Goal: Transaction & Acquisition: Purchase product/service

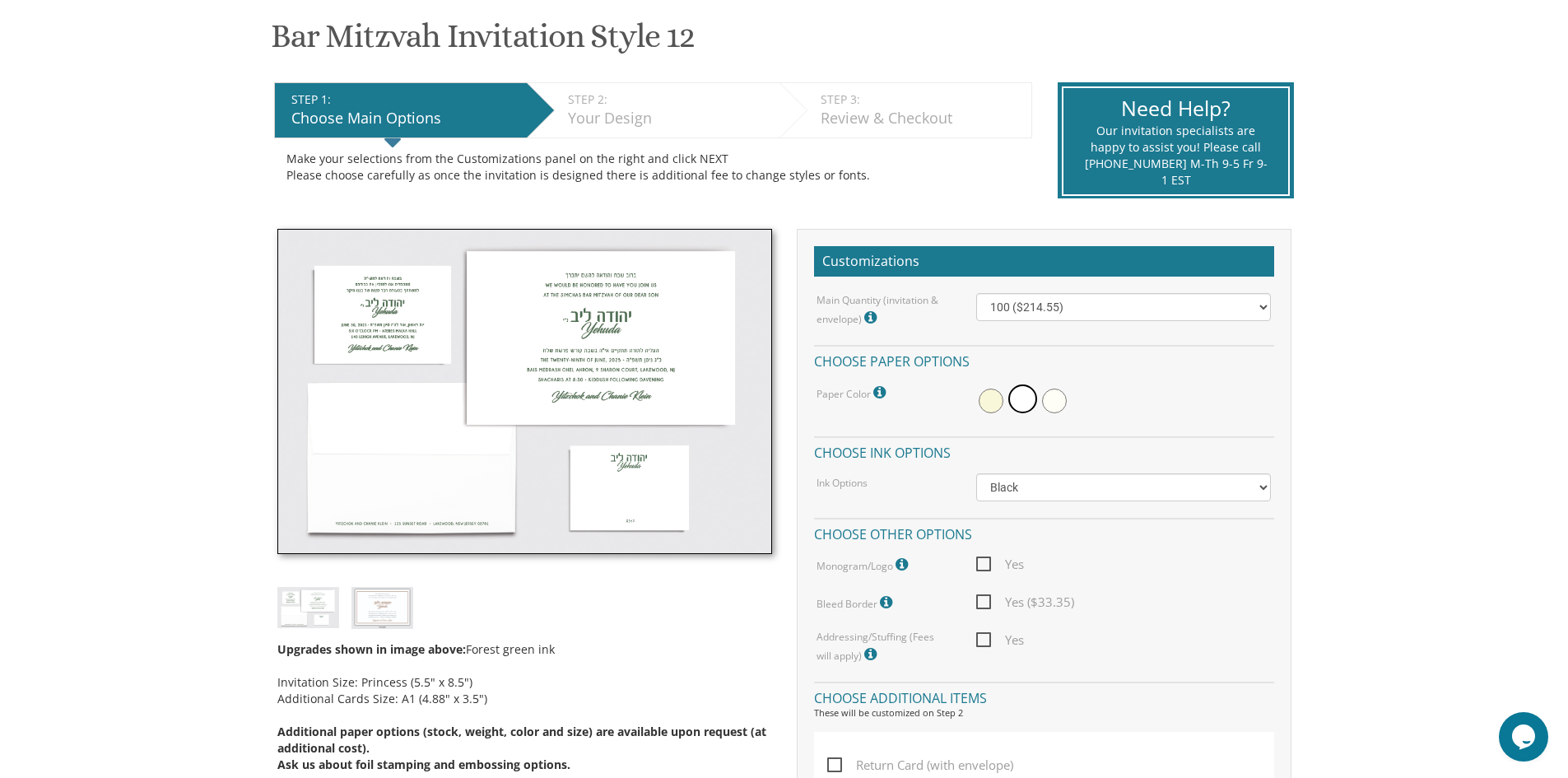
scroll to position [329, 0]
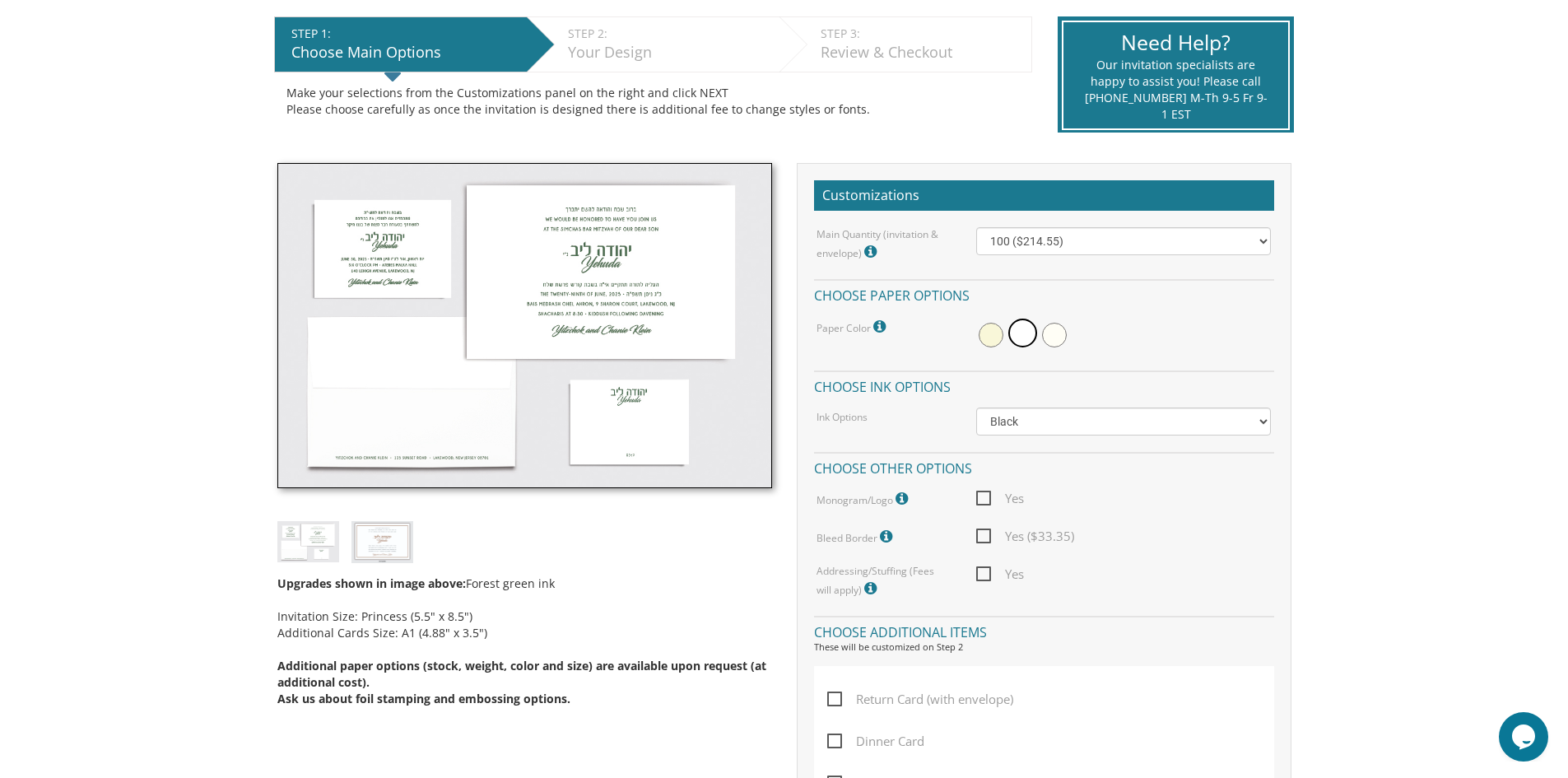
click at [610, 287] on img at bounding box center [525, 326] width 495 height 326
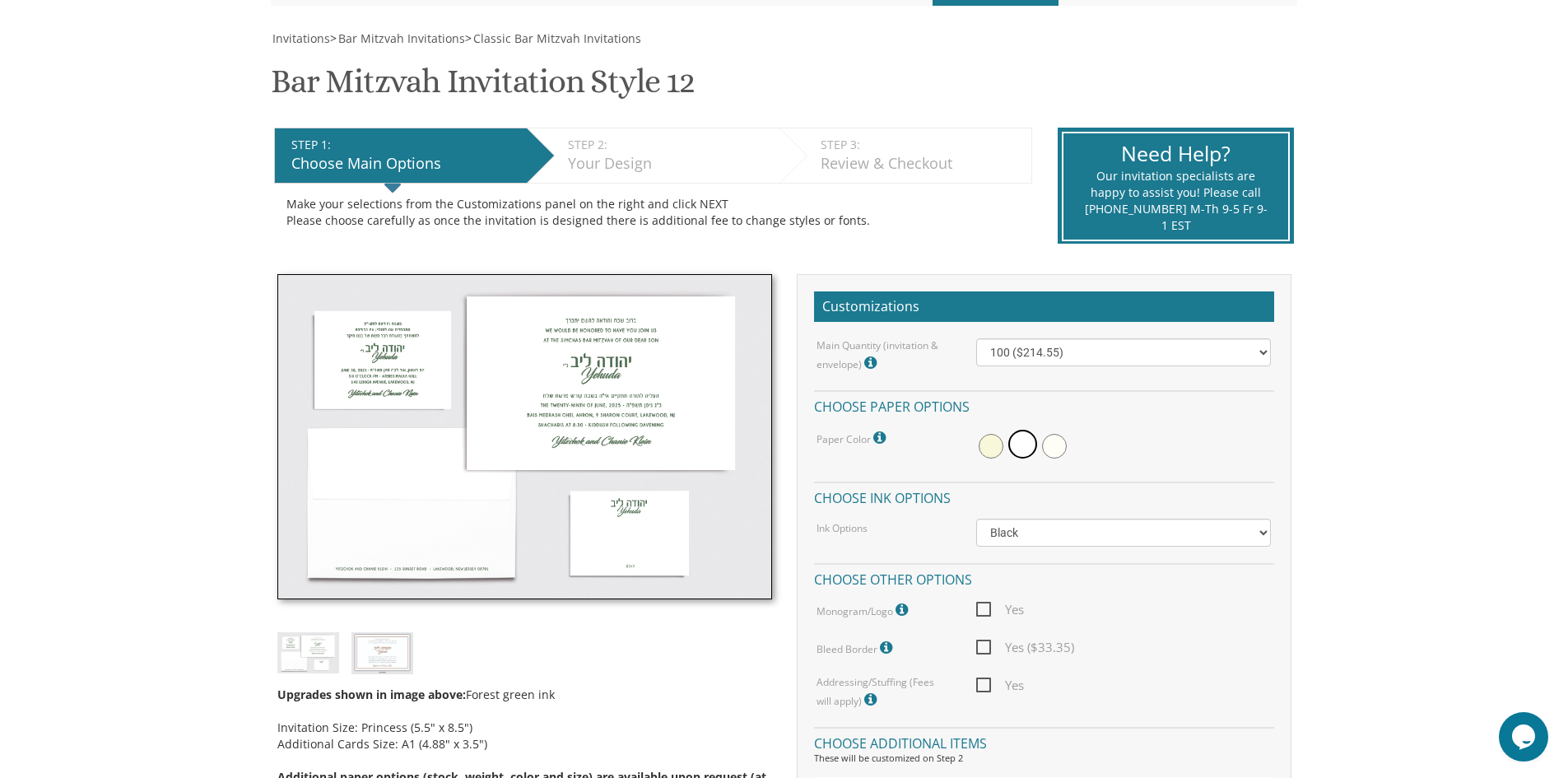
scroll to position [247, 0]
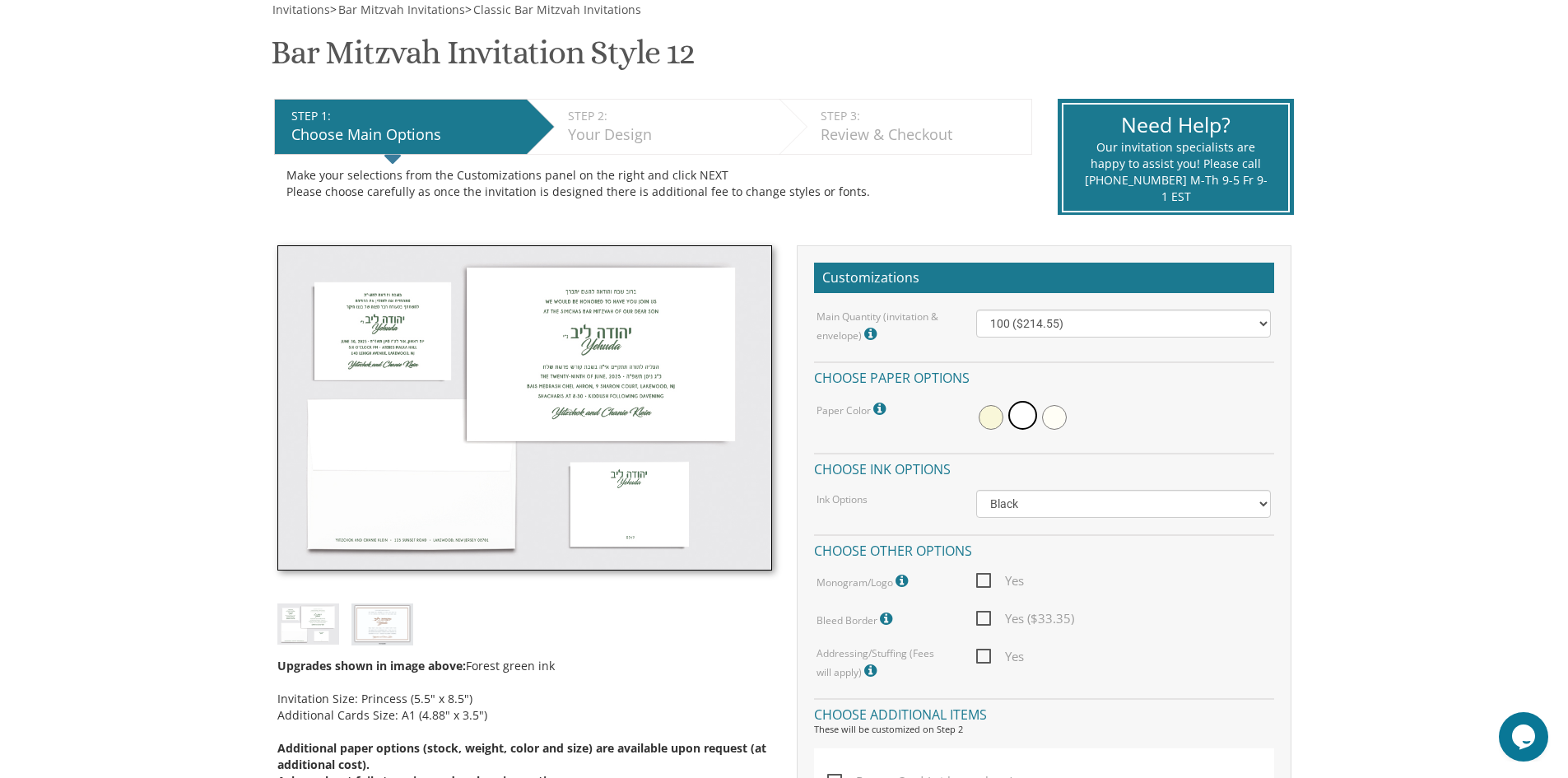
click at [563, 381] on img at bounding box center [525, 408] width 495 height 326
click at [379, 636] on img at bounding box center [383, 624] width 62 height 42
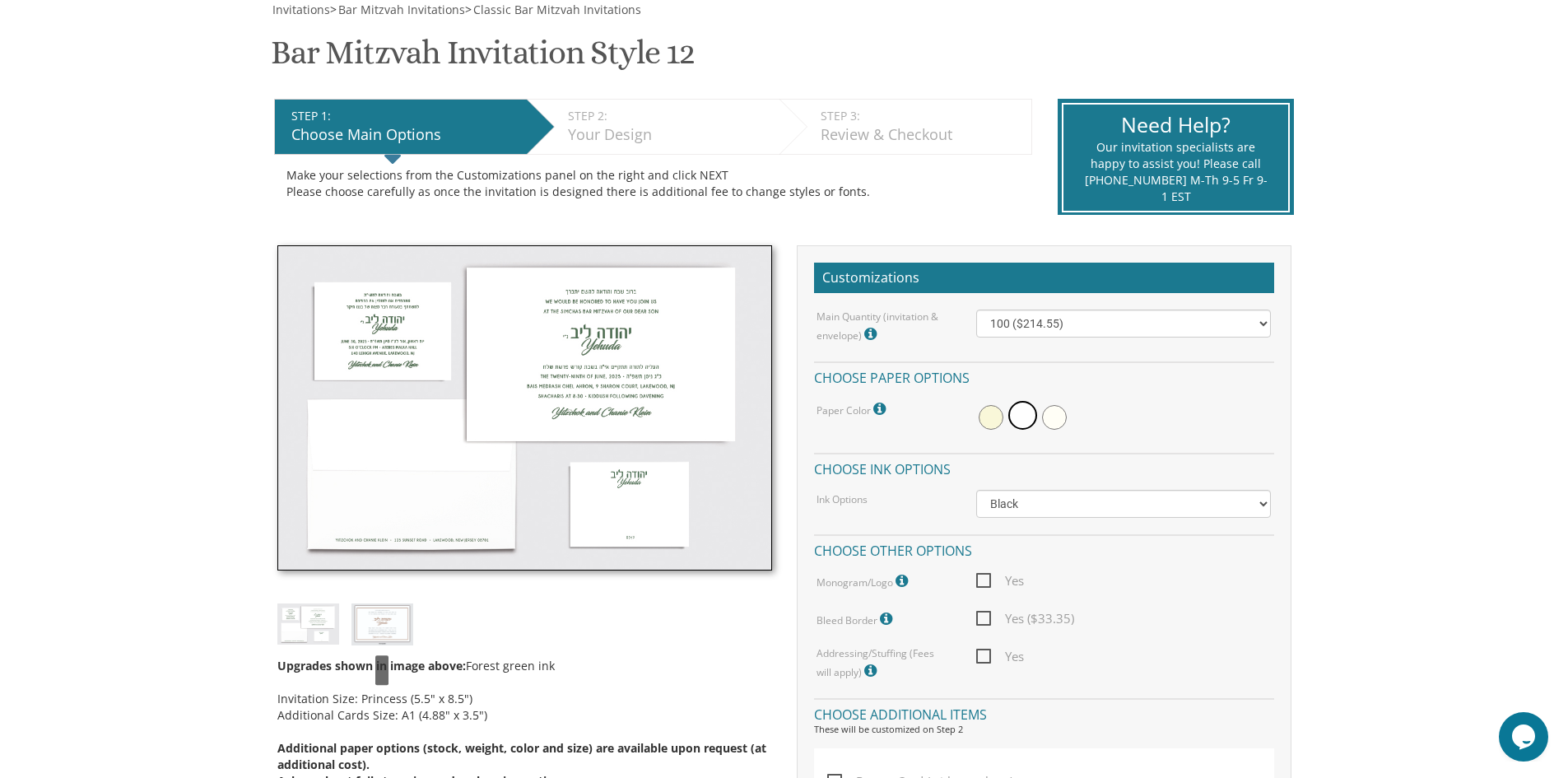
click at [388, 625] on img at bounding box center [383, 624] width 62 height 42
click at [308, 628] on img at bounding box center [309, 624] width 62 height 41
click at [429, 613] on div "Upgrades shown in image above: Forest green ink Invitation Size: Princess (5.5"…" at bounding box center [524, 523] width 519 height 556
click at [385, 619] on img at bounding box center [383, 624] width 62 height 42
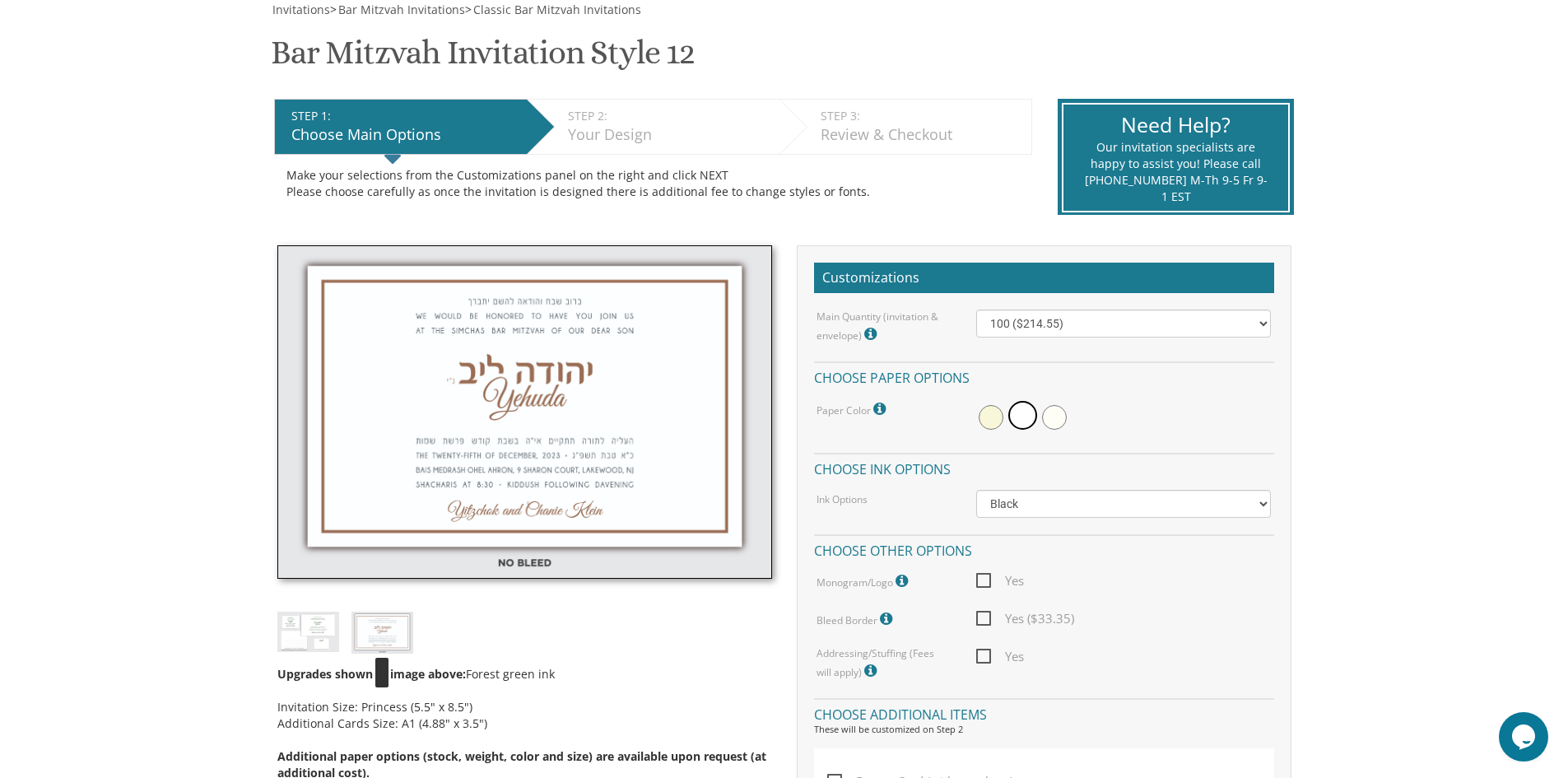
click at [385, 619] on img at bounding box center [383, 632] width 62 height 42
